Goal: Information Seeking & Learning: Learn about a topic

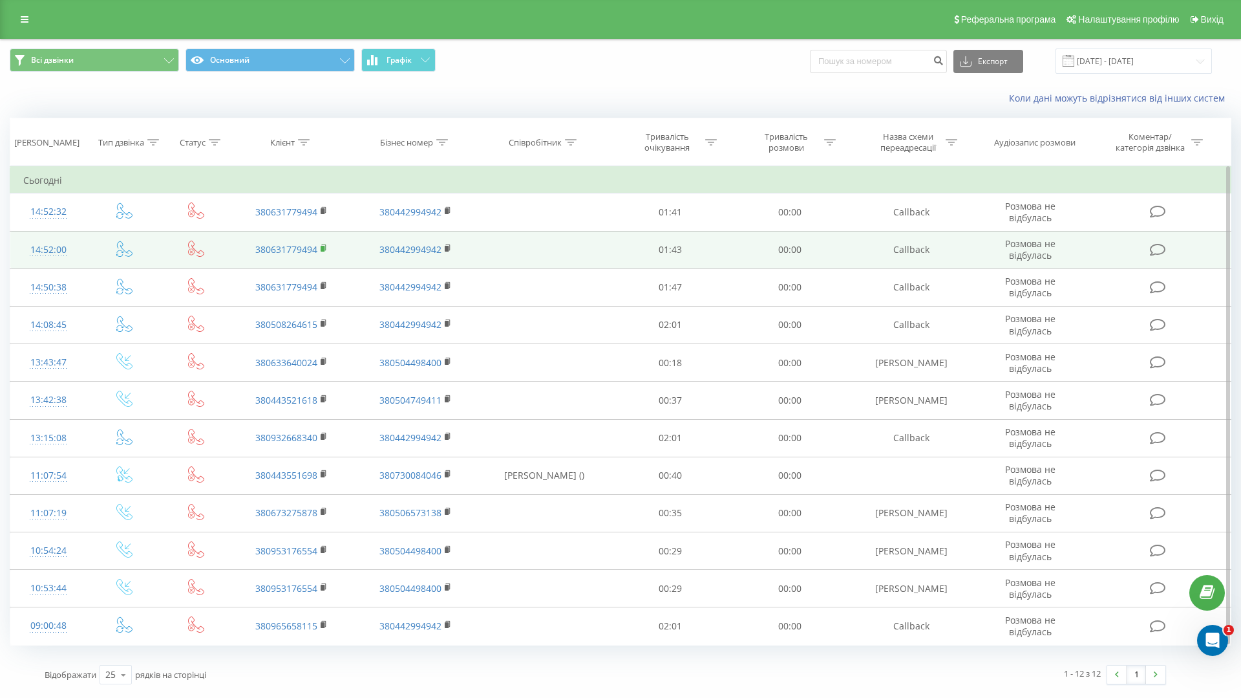
click at [322, 246] on rect at bounding box center [323, 249] width 4 height 6
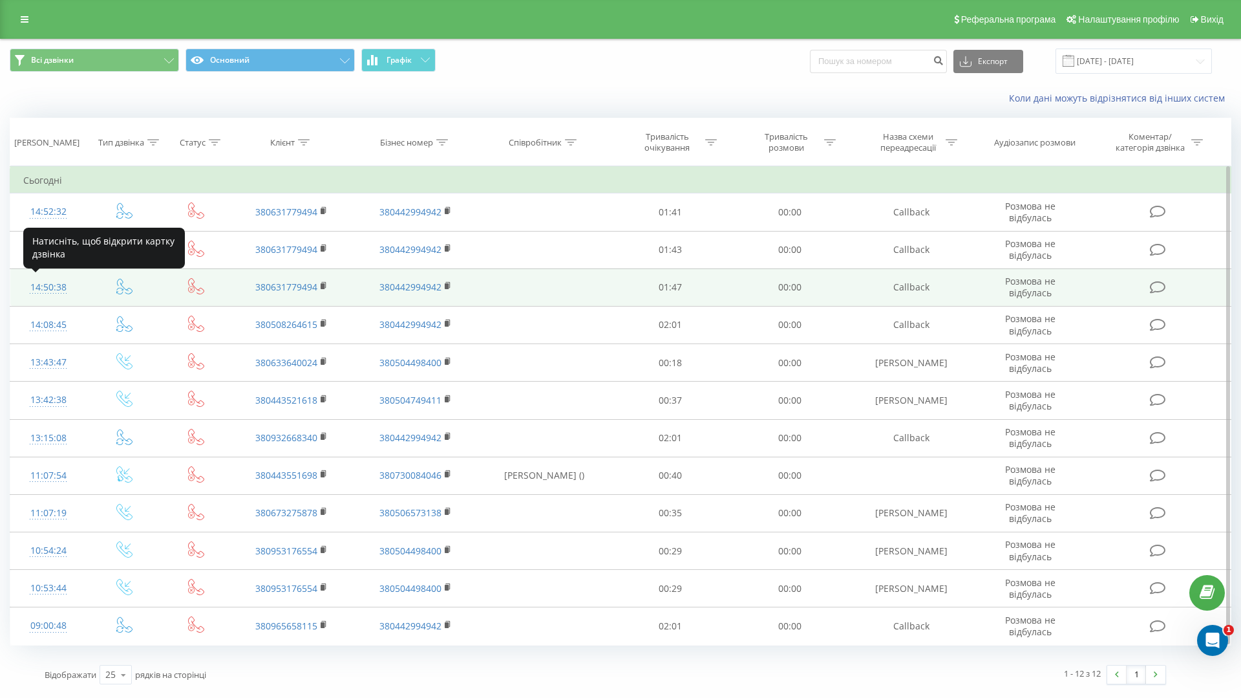
click at [59, 282] on div "14:50:38" at bounding box center [48, 287] width 50 height 25
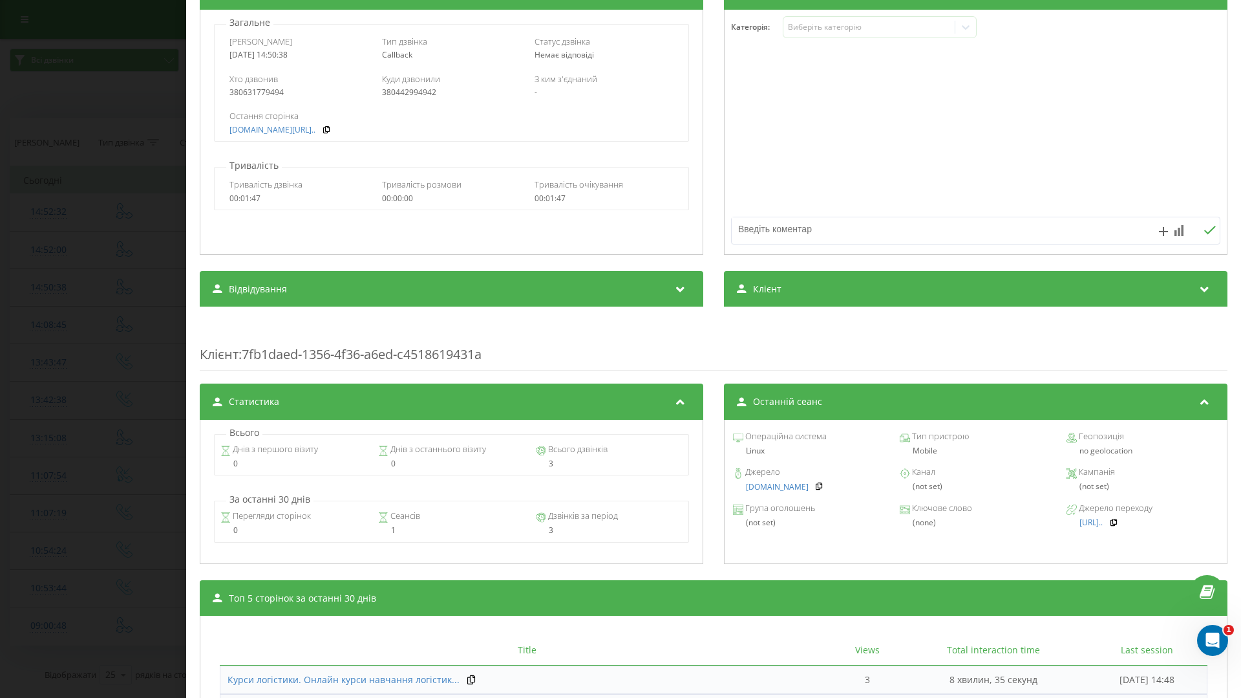
scroll to position [240, 0]
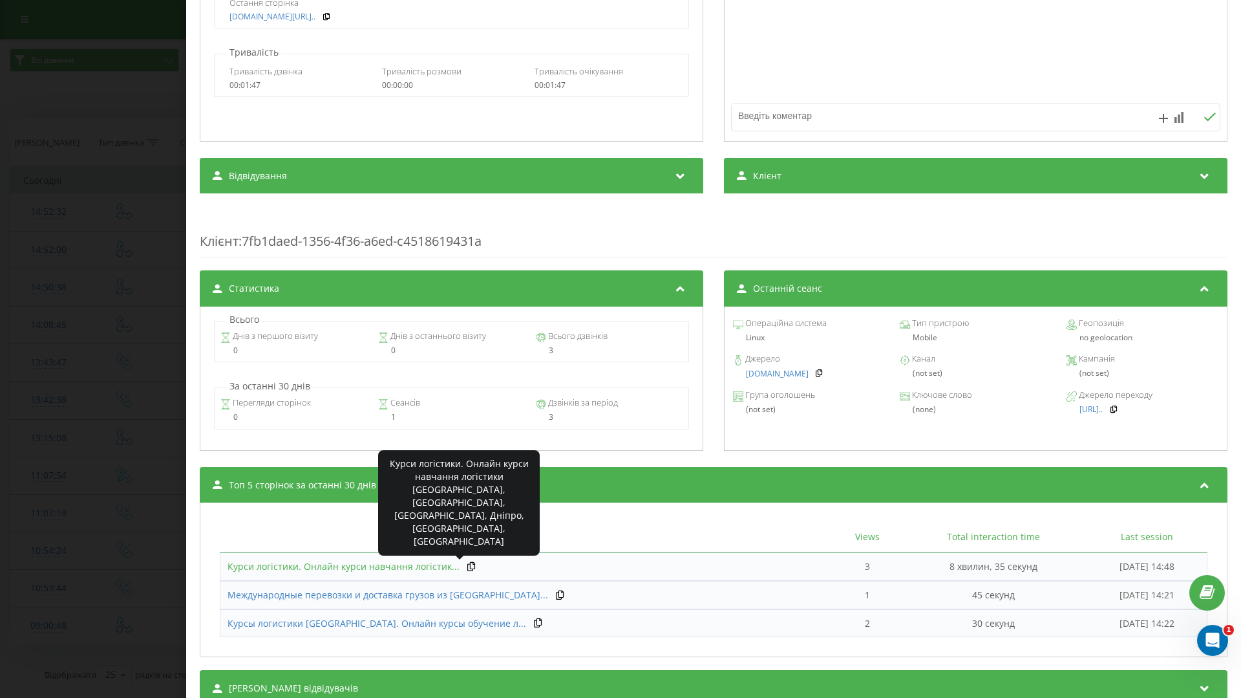
click at [401, 571] on span "Курси логістики. Онлайн курси навчання логістик..." at bounding box center [344, 566] width 232 height 12
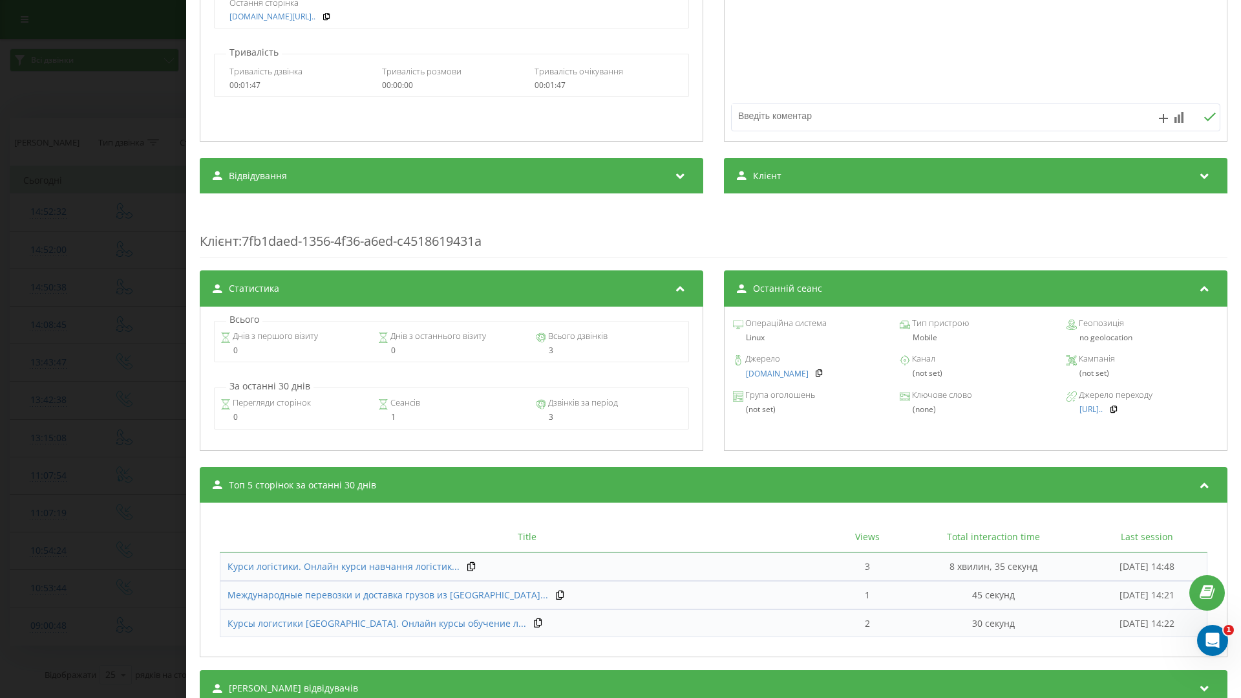
click at [151, 232] on div "Дзвінок : ua0_-1755690638.1411067 Транскрипція Для AI-аналізу майбутніх дзвінкі…" at bounding box center [620, 349] width 1241 height 698
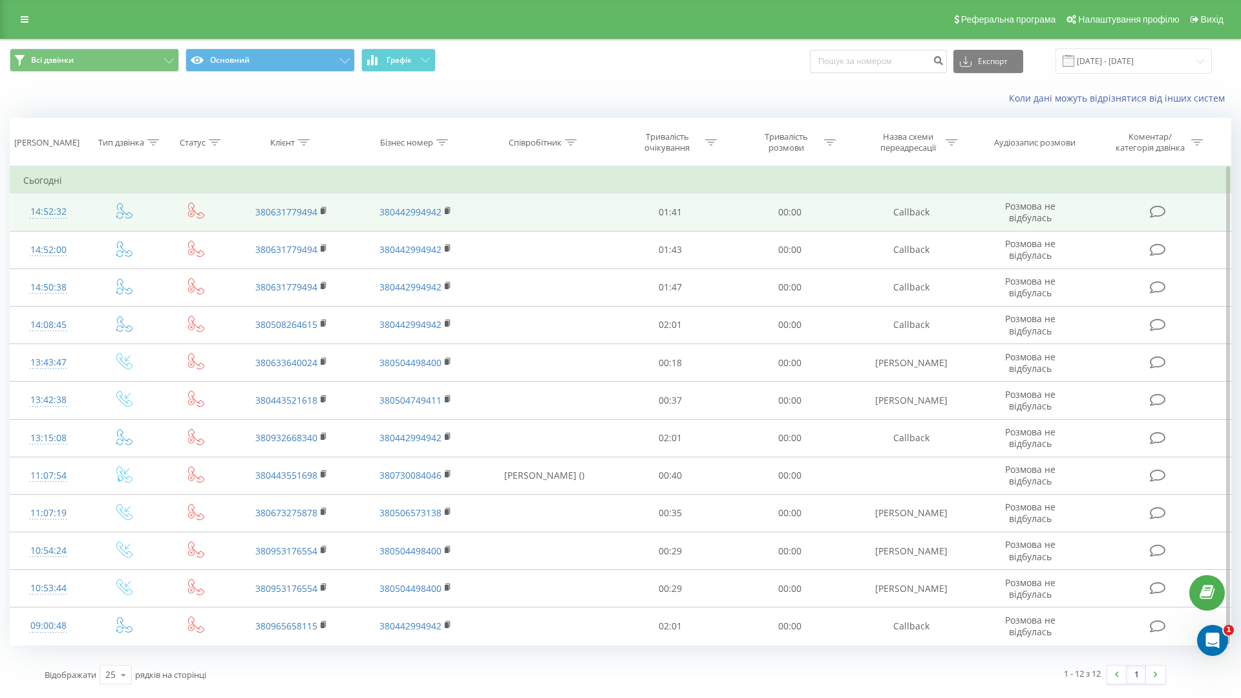
click at [61, 211] on div "14:52:32" at bounding box center [48, 211] width 50 height 25
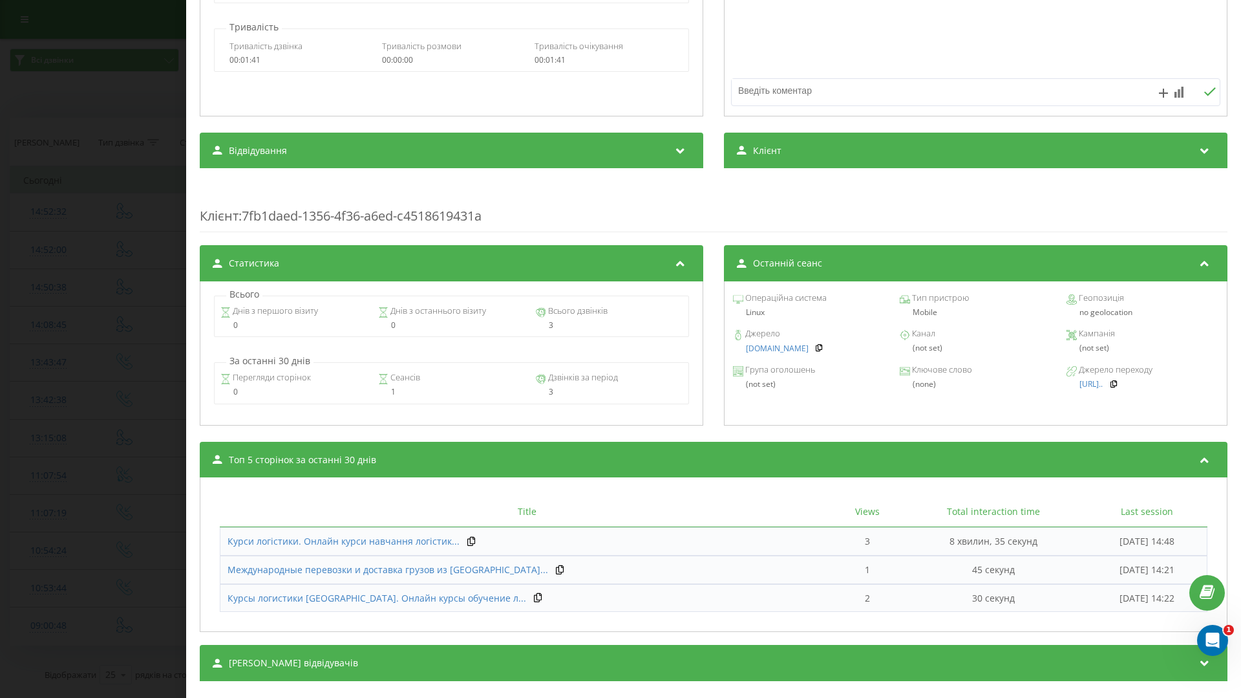
scroll to position [290, 0]
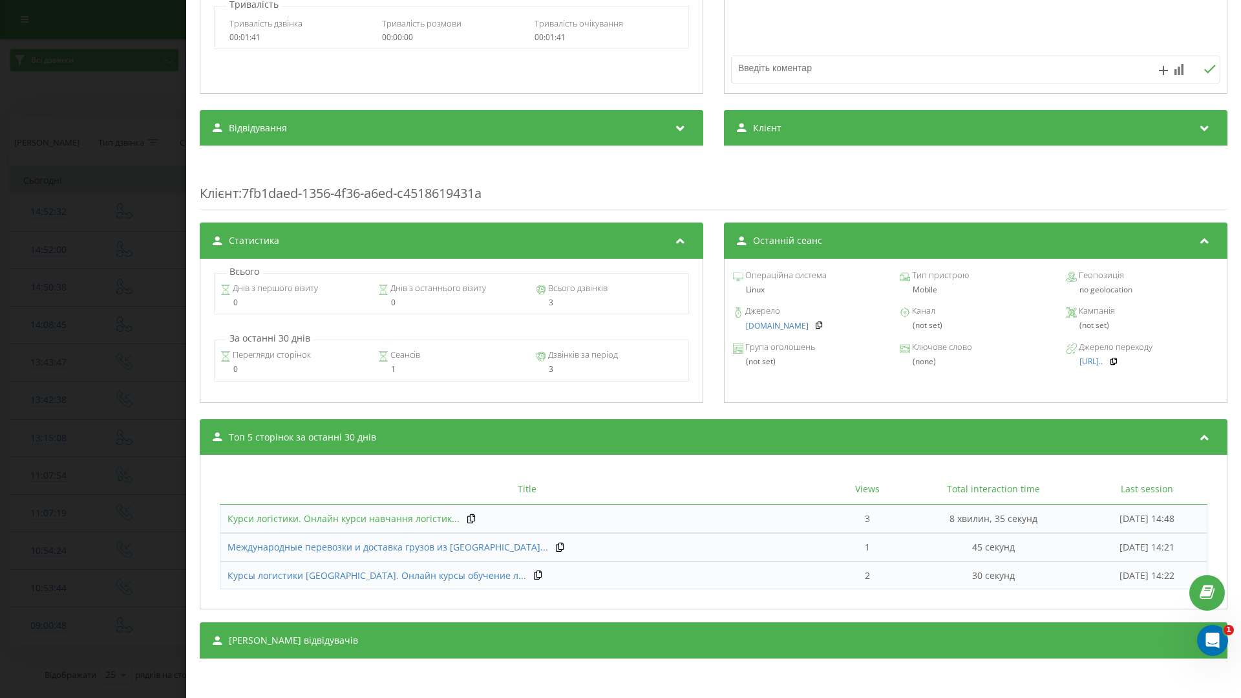
click at [339, 517] on span "Курси логістики. Онлайн курси навчання логістик..." at bounding box center [344, 518] width 232 height 12
click at [108, 239] on div "Дзвінок : ua13_-1755690752.1461559 Транскрипція Для AI-аналізу майбутніх дзвінк…" at bounding box center [620, 349] width 1241 height 698
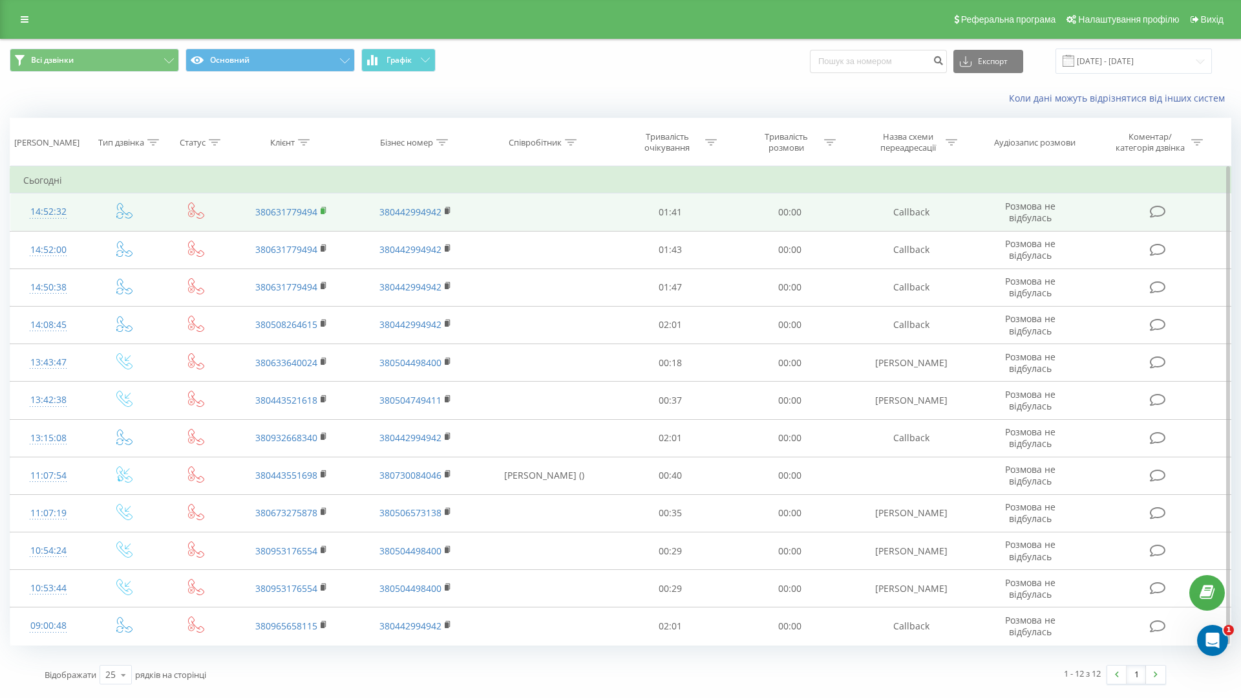
click at [321, 211] on rect at bounding box center [323, 211] width 4 height 6
